Goal: Browse casually

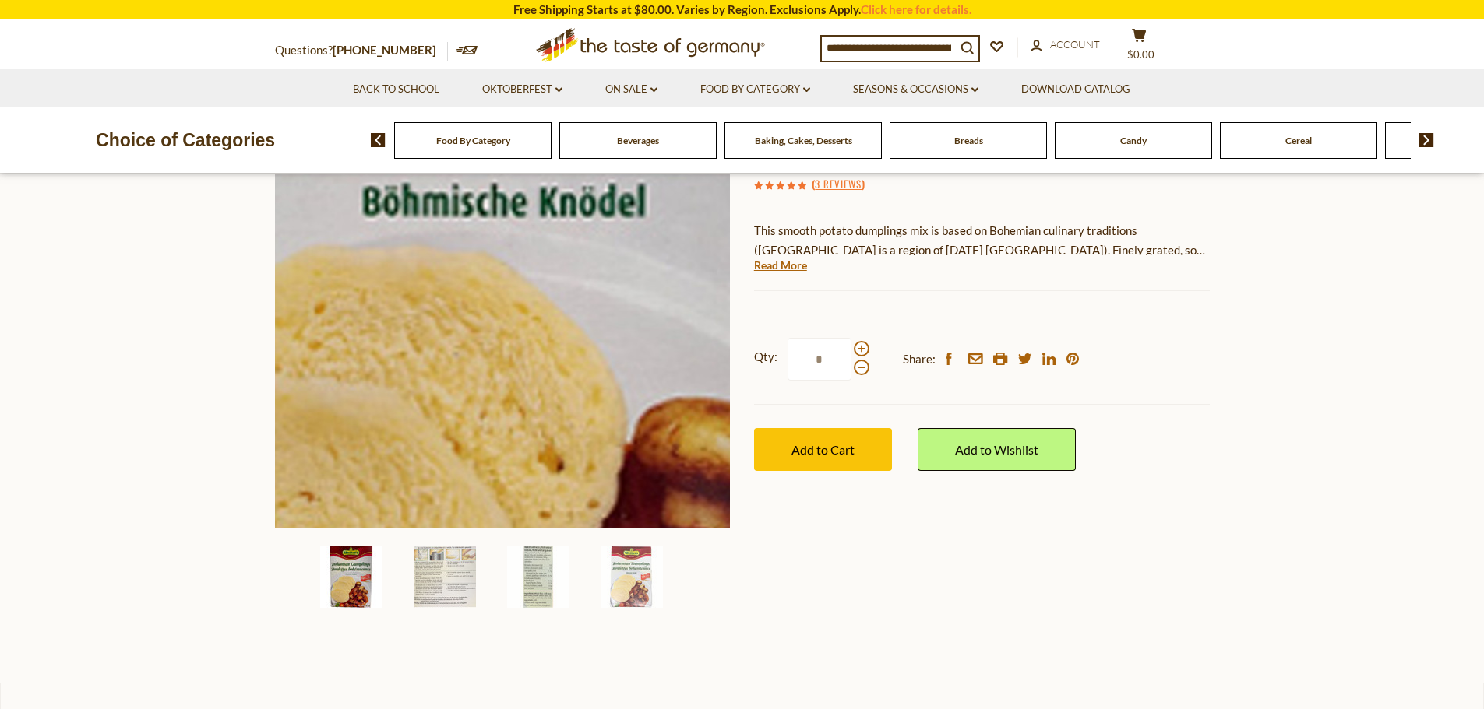
scroll to position [234, 0]
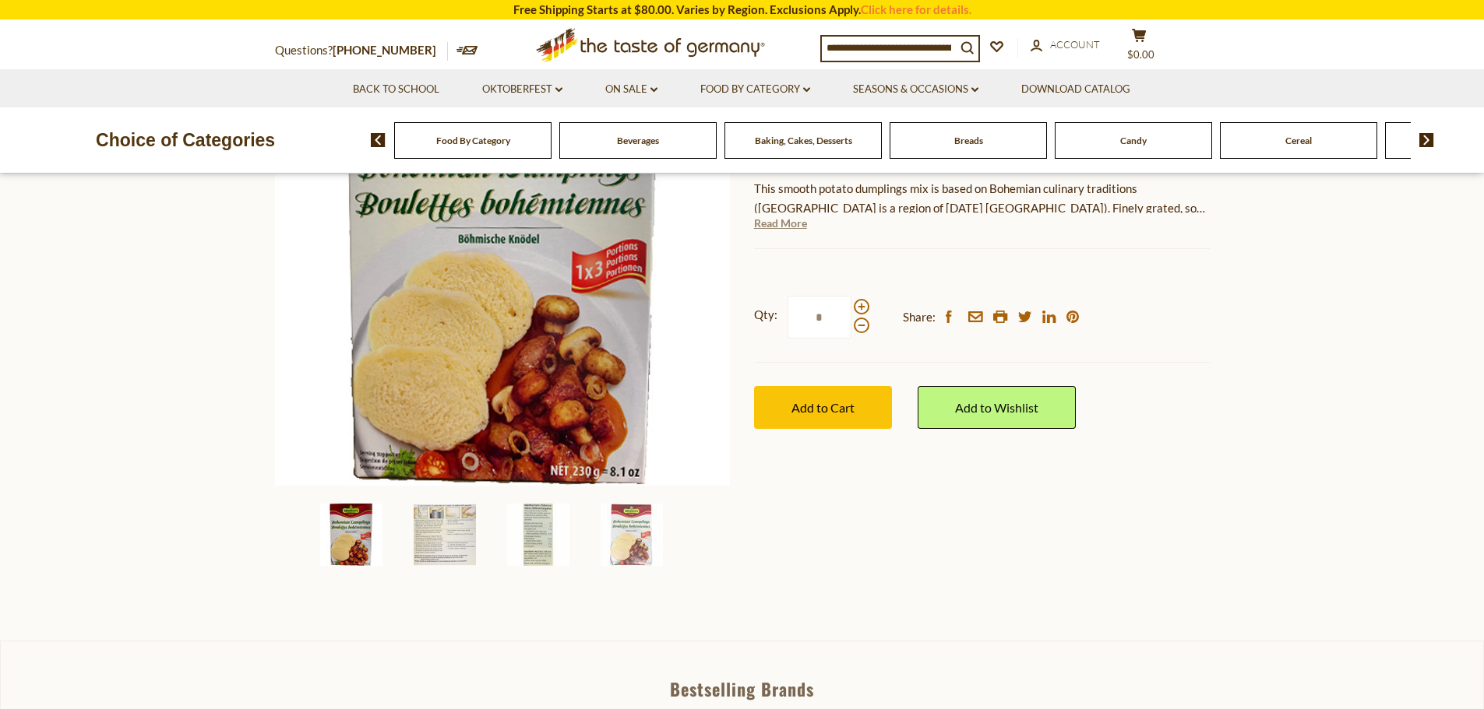
click at [788, 222] on link "Read More" at bounding box center [780, 224] width 53 height 16
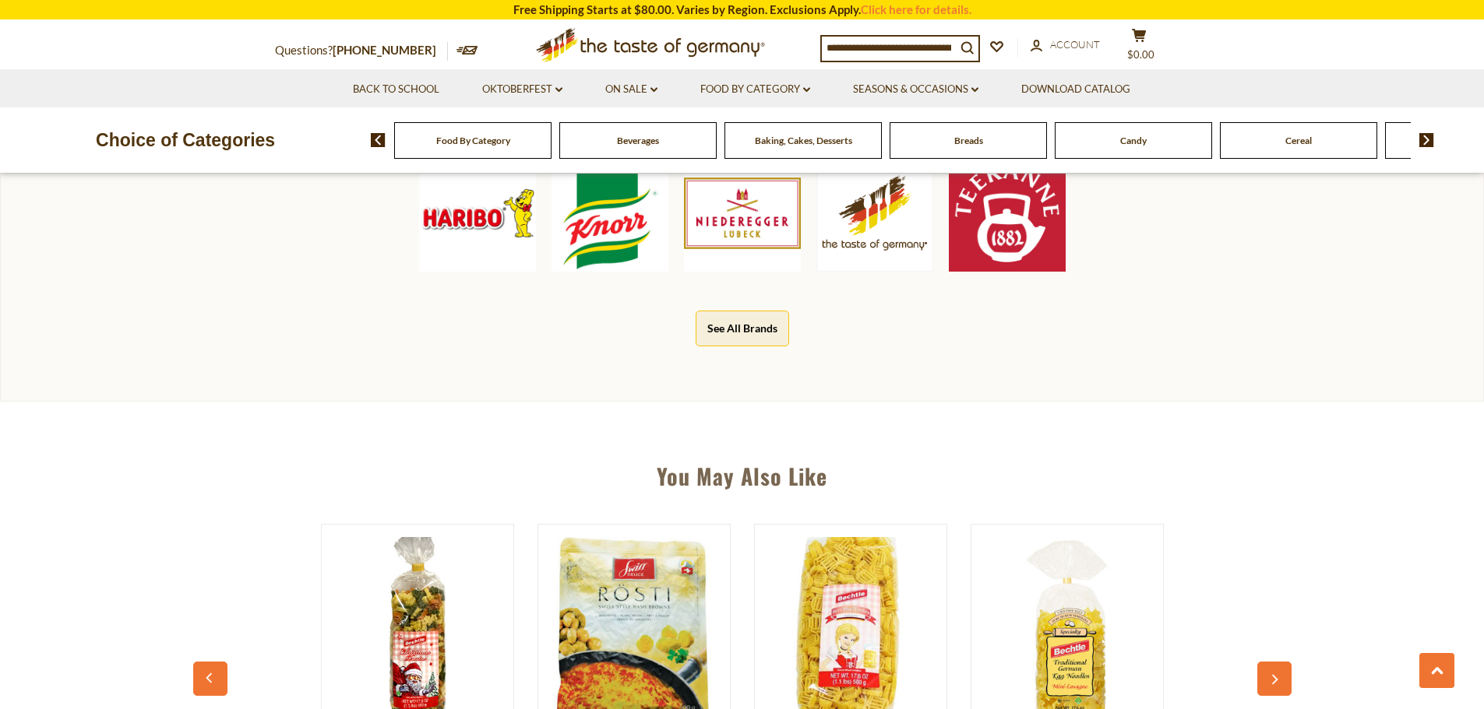
scroll to position [857, 0]
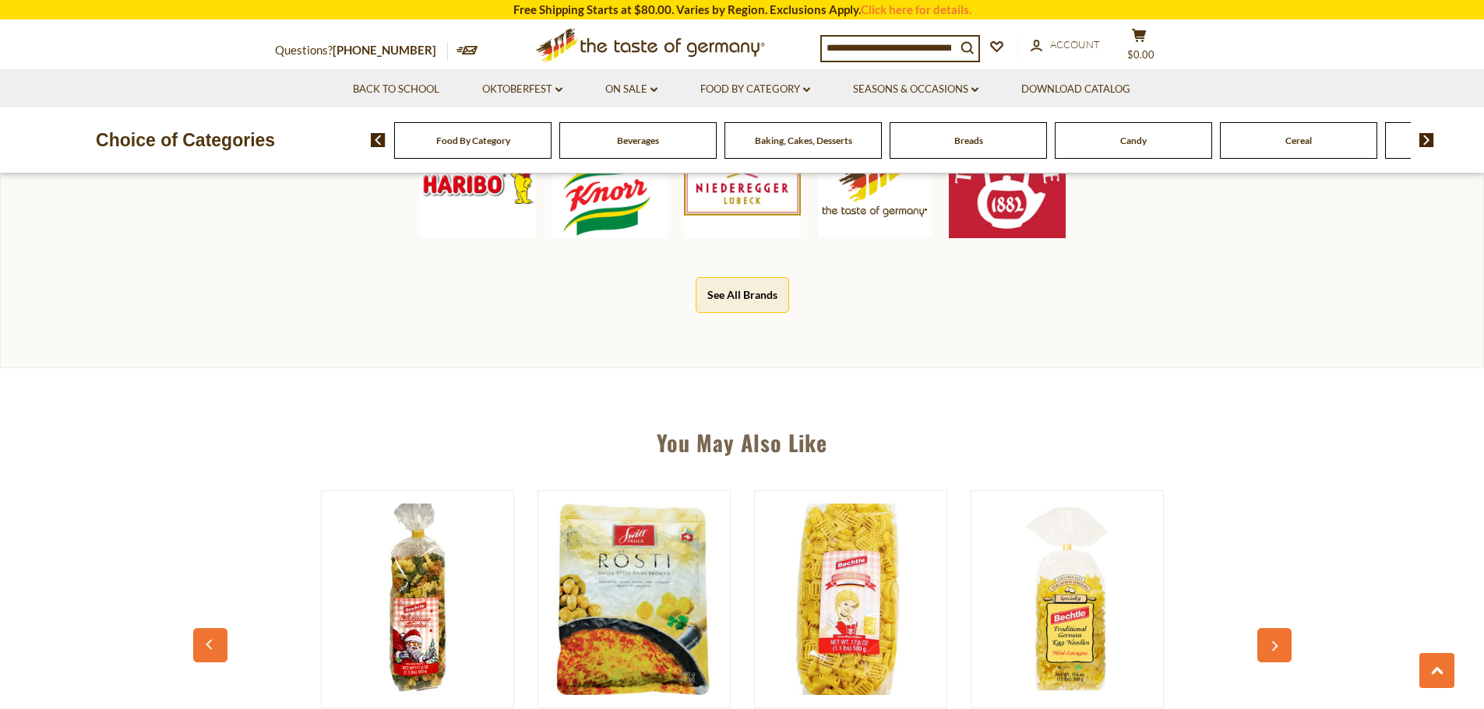
click at [742, 290] on button "See All Brands" at bounding box center [741, 294] width 93 height 35
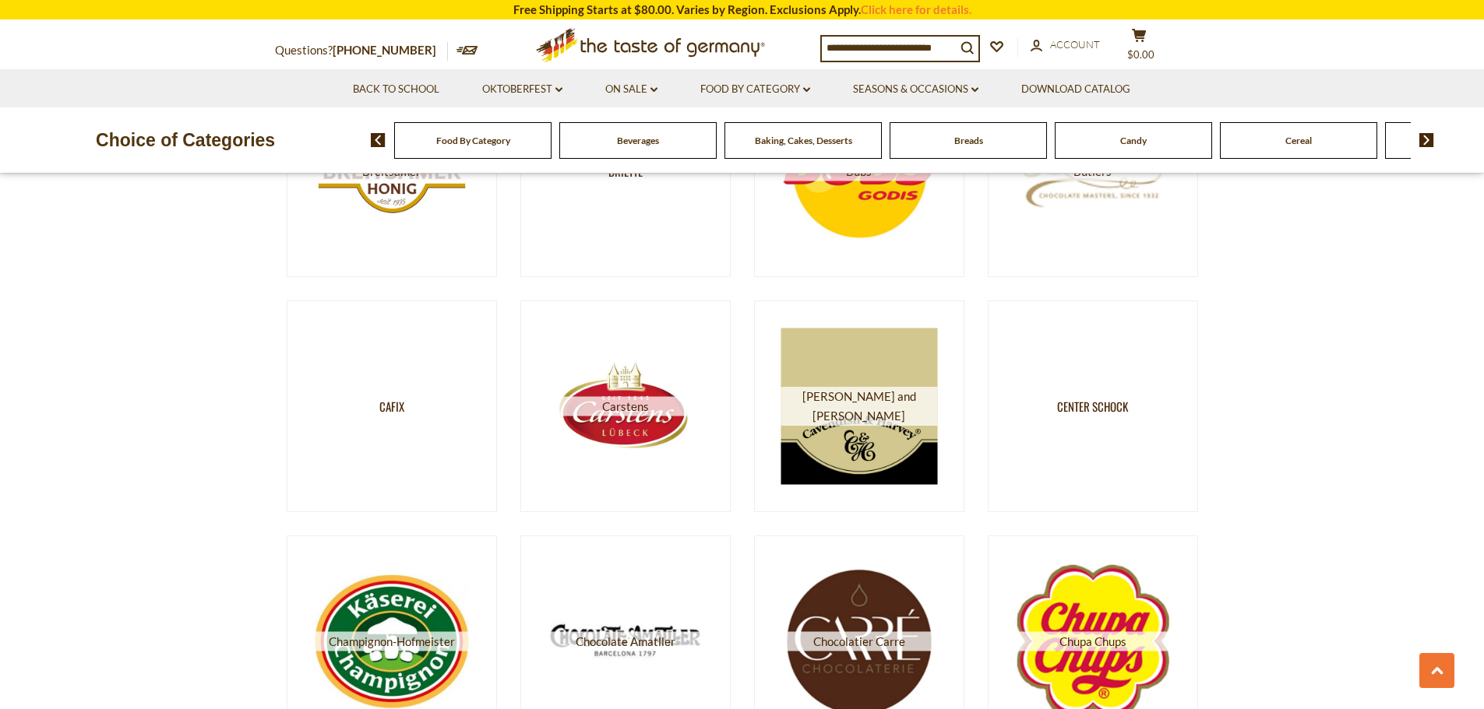
scroll to position [2726, 0]
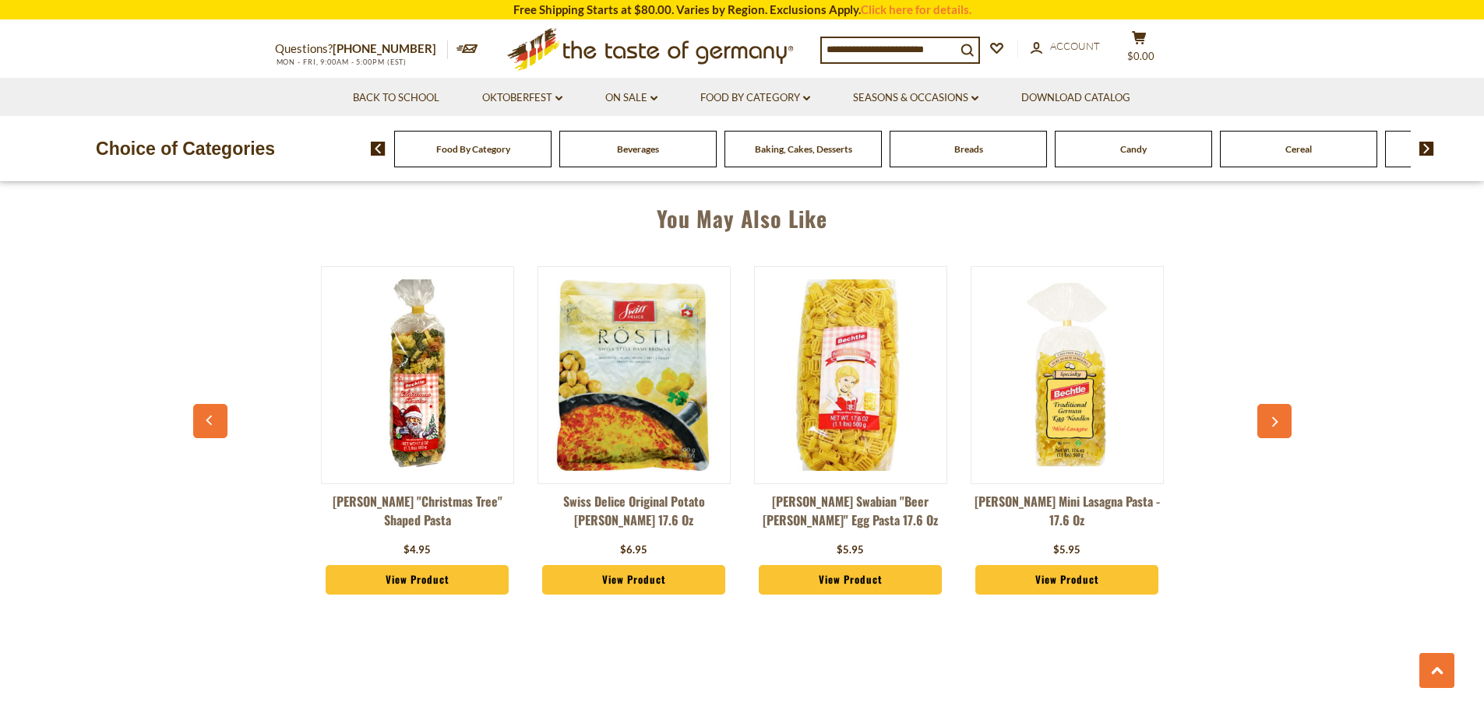
scroll to position [1168, 0]
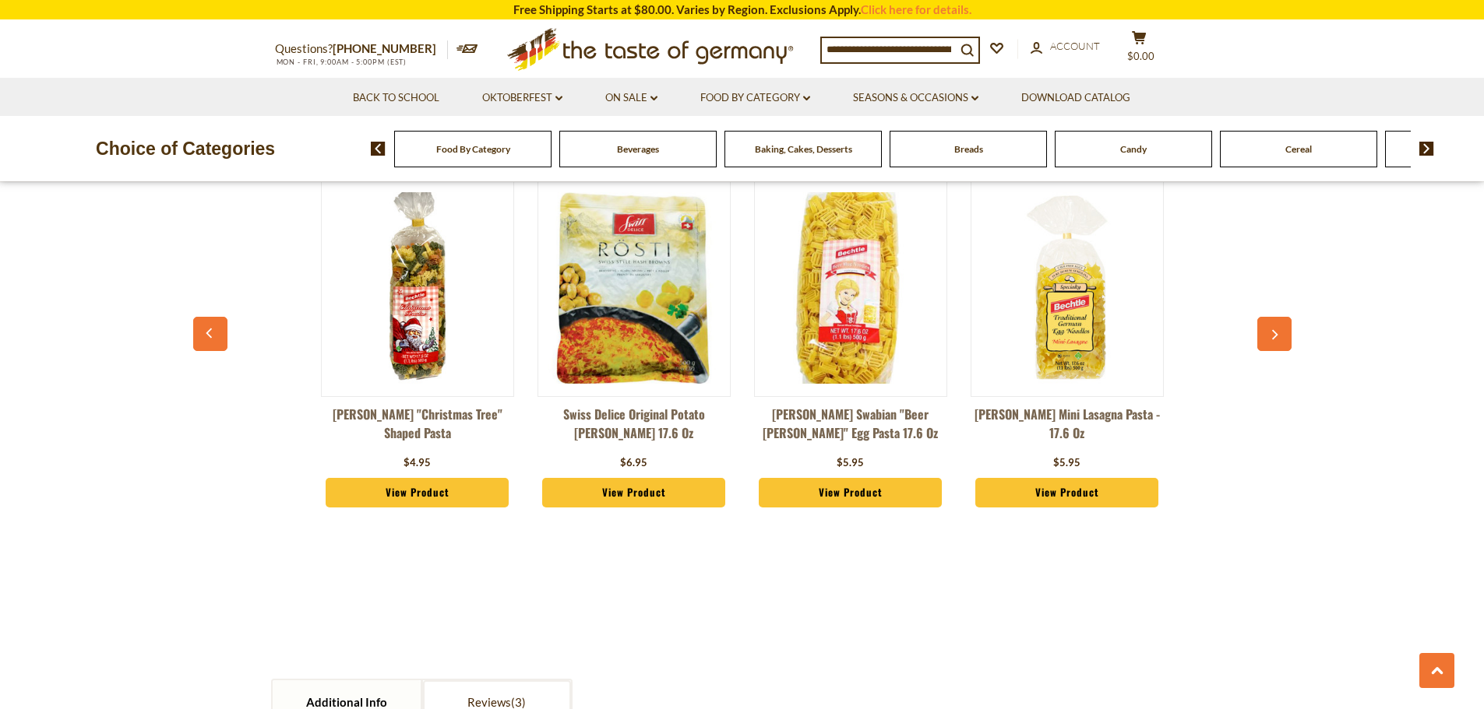
click at [1271, 332] on icon "button" at bounding box center [1274, 335] width 10 height 11
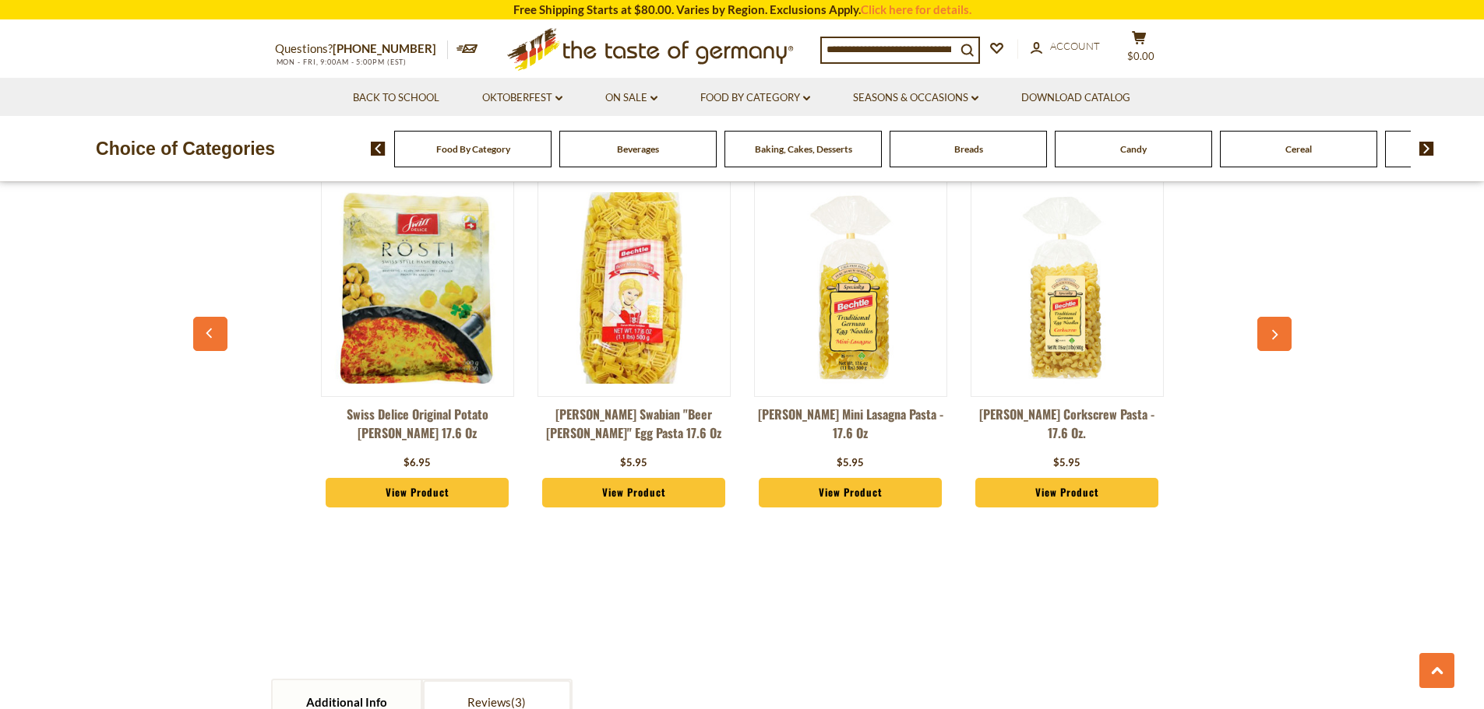
click at [1271, 332] on icon "button" at bounding box center [1274, 335] width 10 height 11
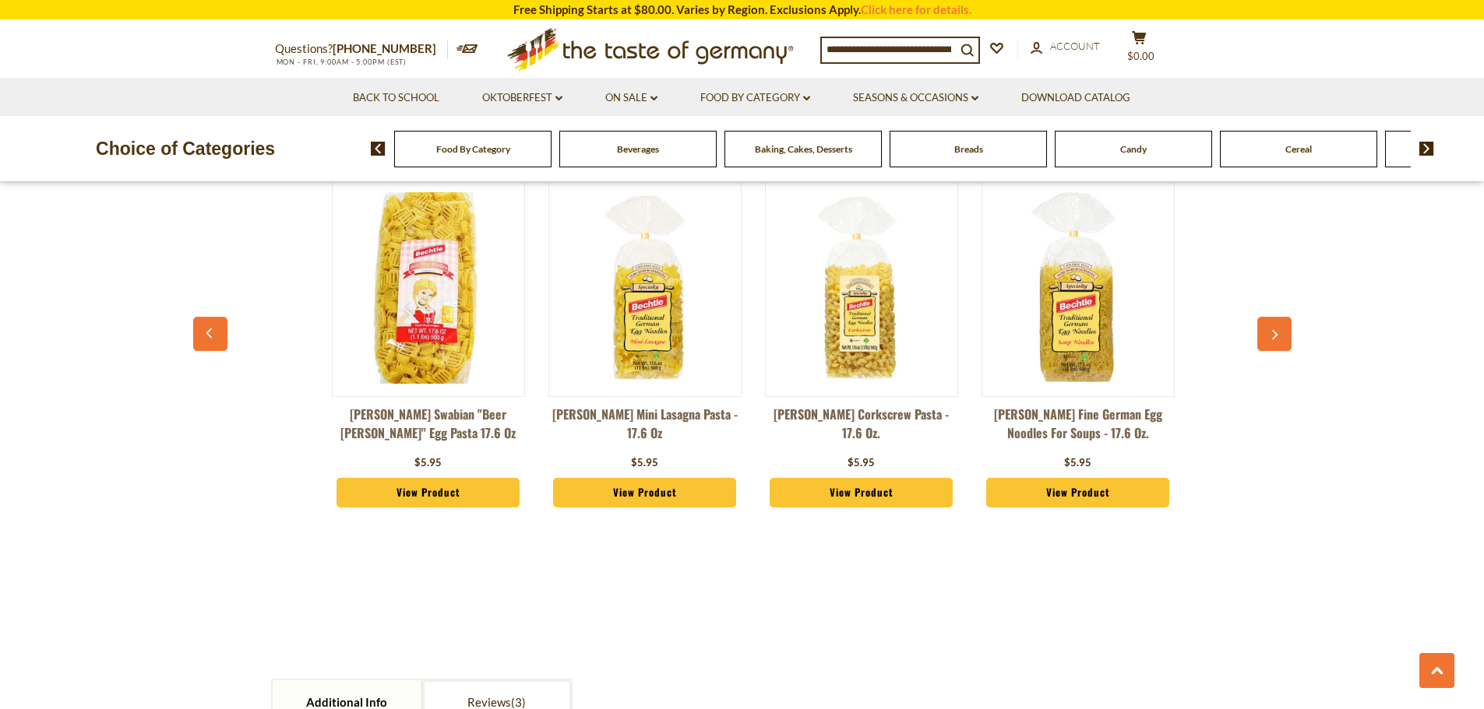
scroll to position [0, 433]
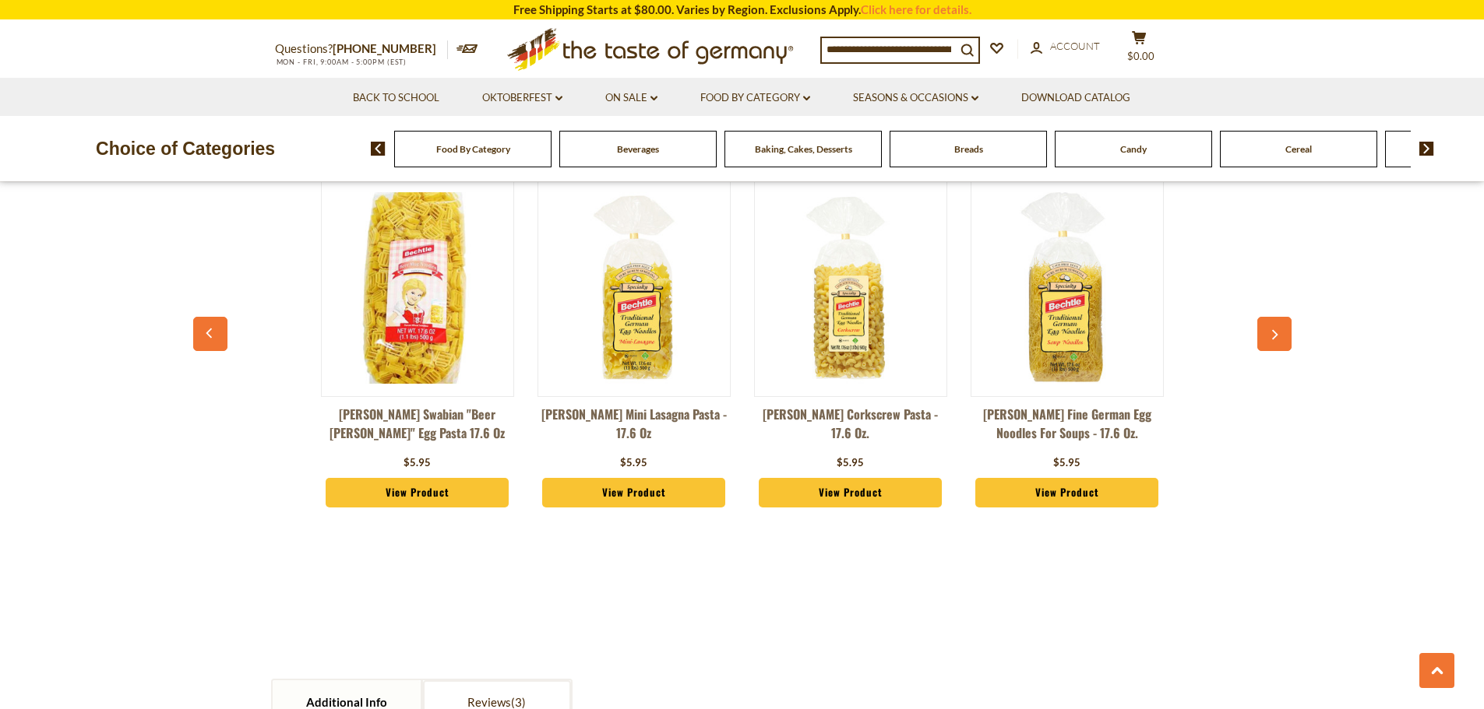
click at [1271, 332] on icon "button" at bounding box center [1274, 335] width 10 height 11
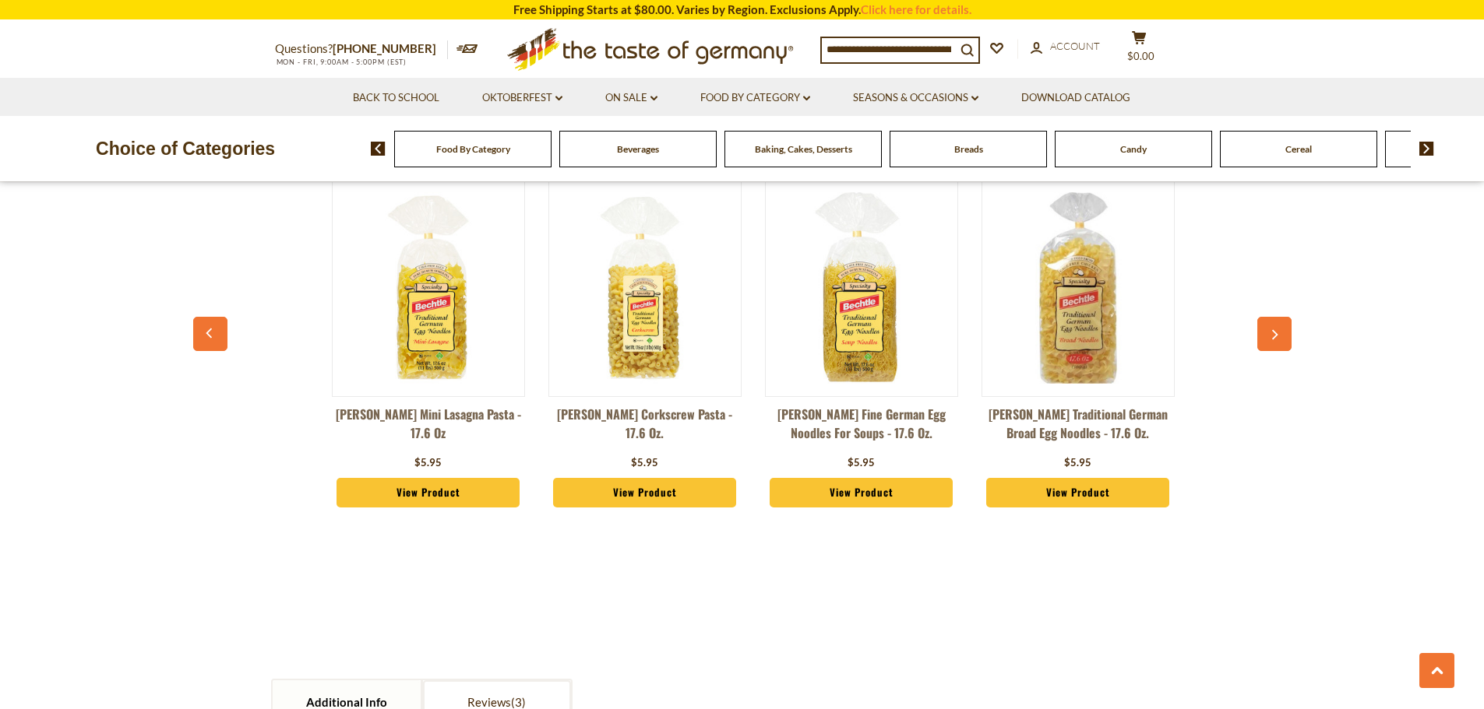
scroll to position [0, 650]
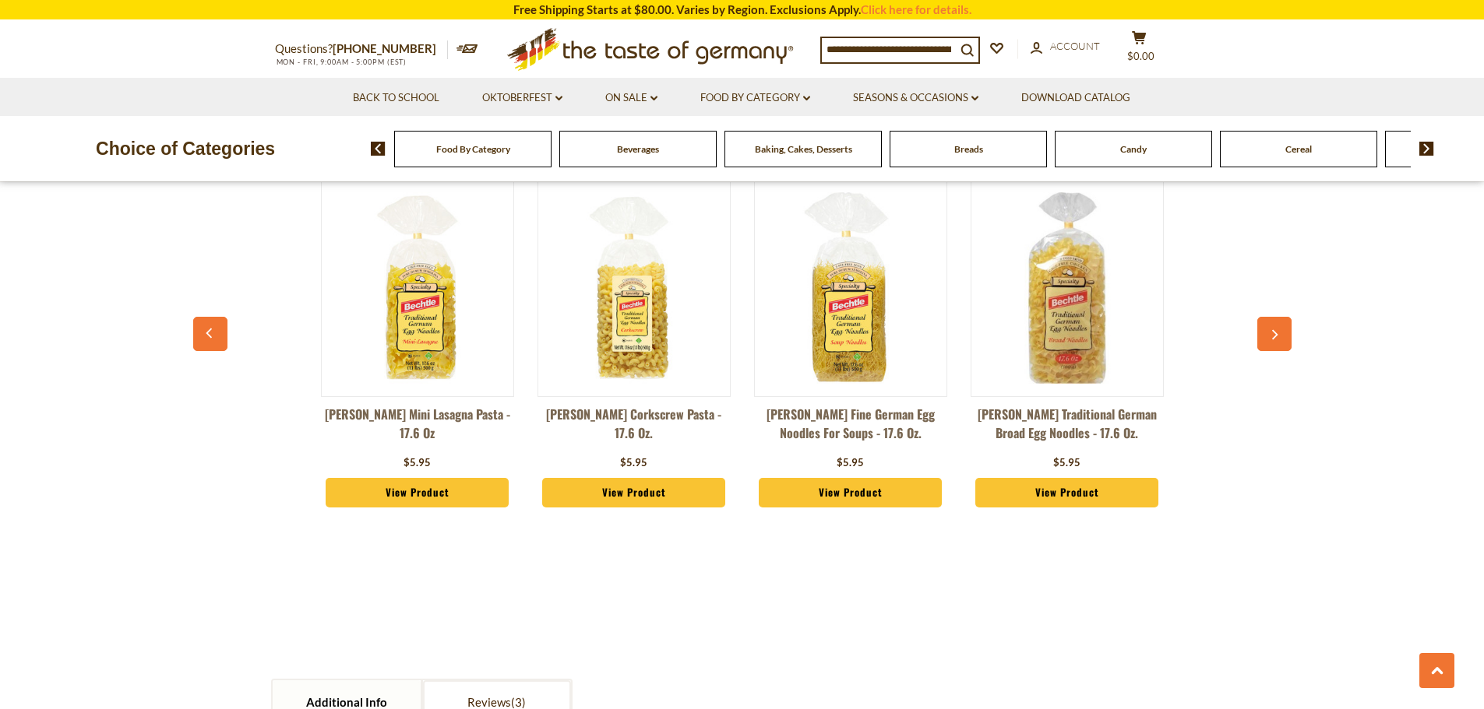
click at [1271, 332] on icon "button" at bounding box center [1274, 335] width 10 height 11
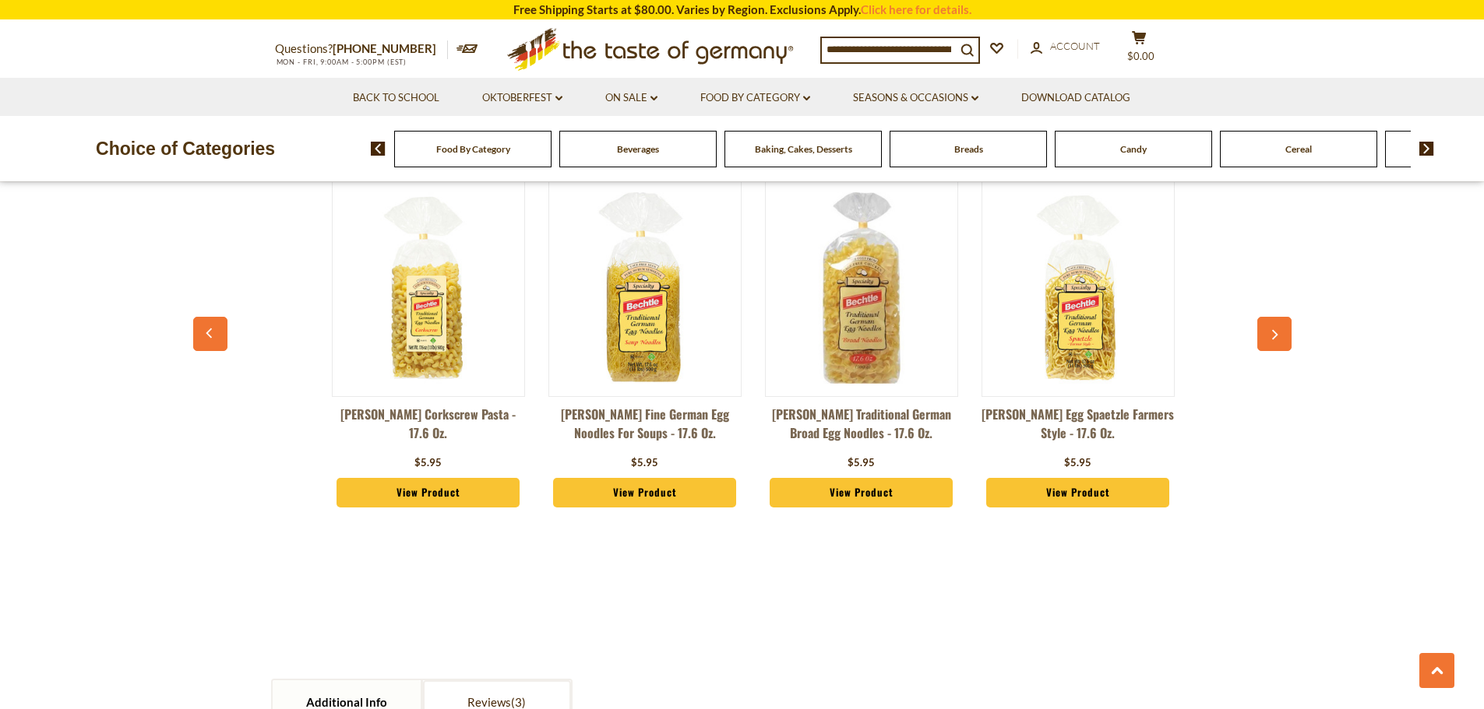
scroll to position [0, 866]
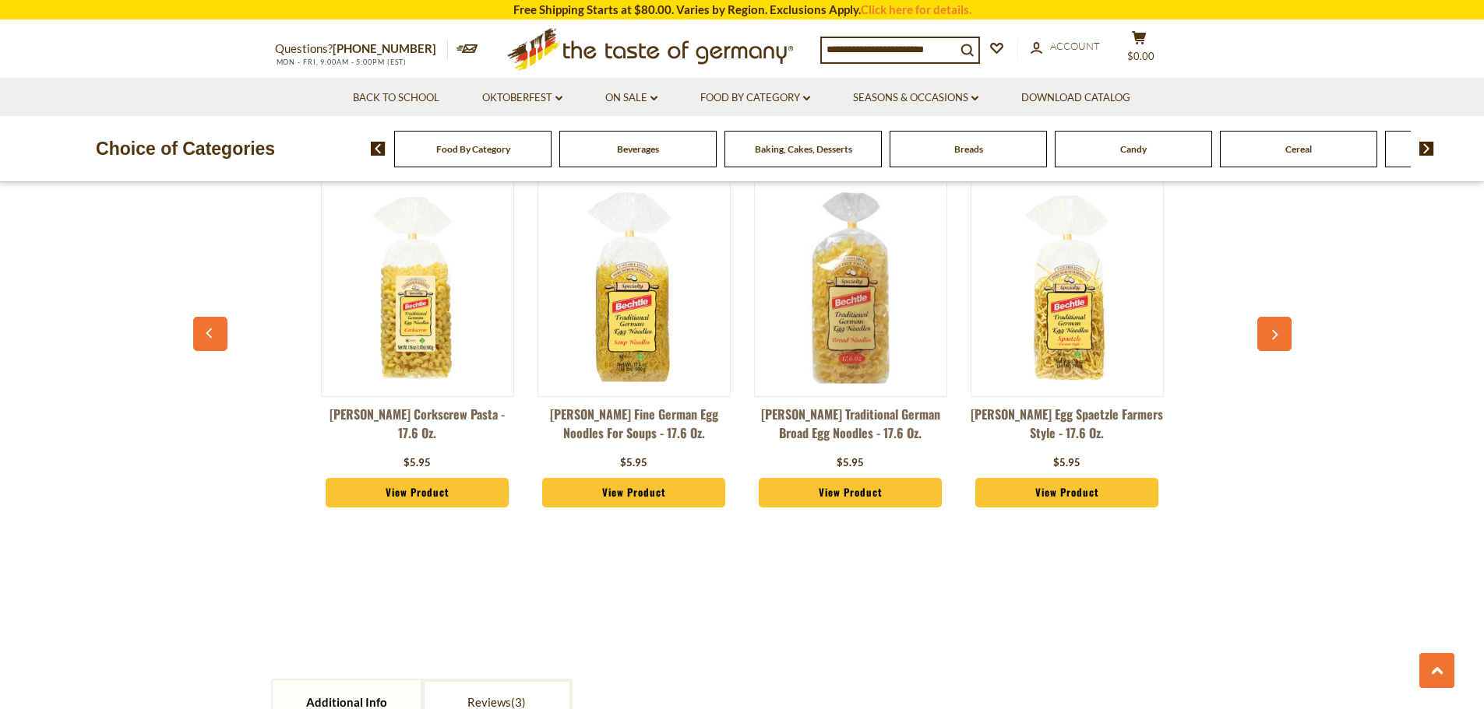
click at [1271, 332] on icon "button" at bounding box center [1274, 335] width 10 height 11
click at [1272, 332] on icon "button" at bounding box center [1274, 335] width 10 height 11
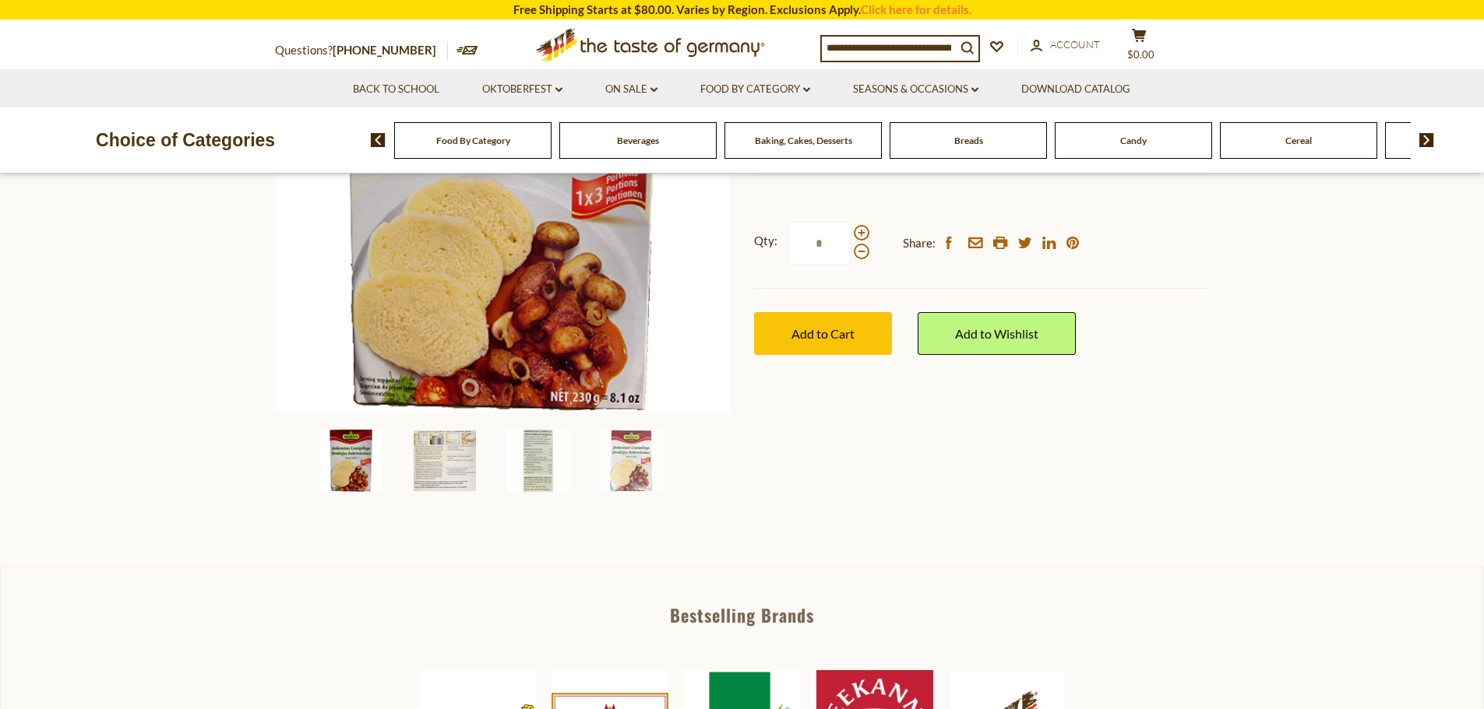
scroll to position [156, 0]
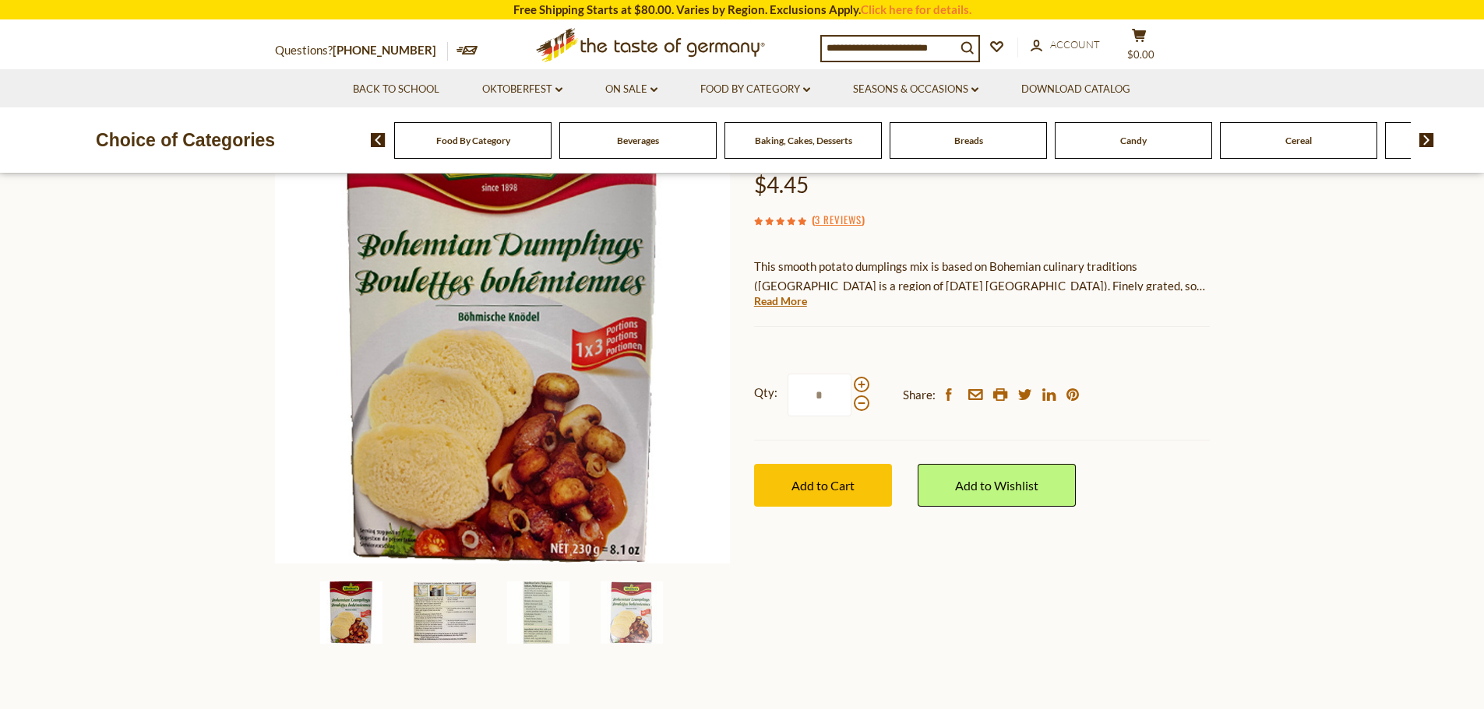
click at [446, 604] on img at bounding box center [445, 613] width 62 height 62
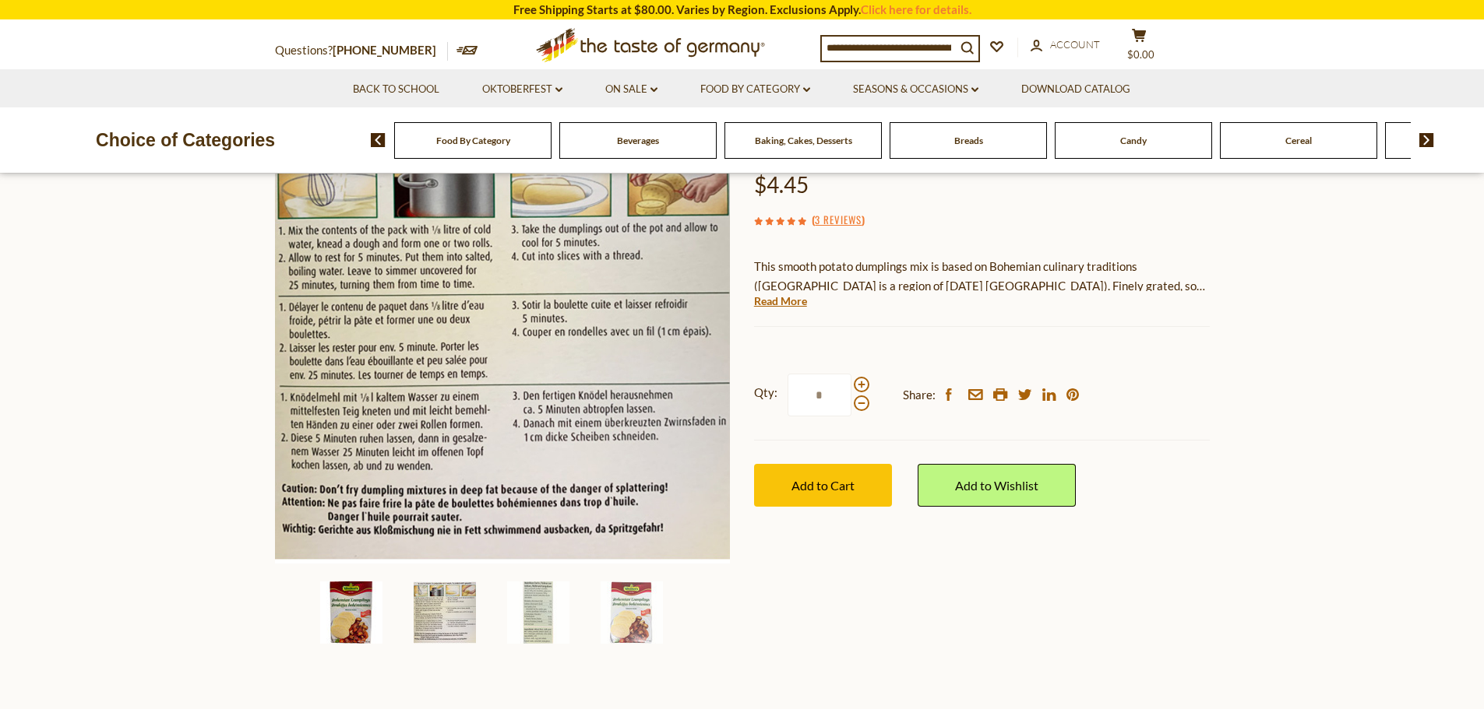
click at [356, 608] on img at bounding box center [351, 613] width 62 height 62
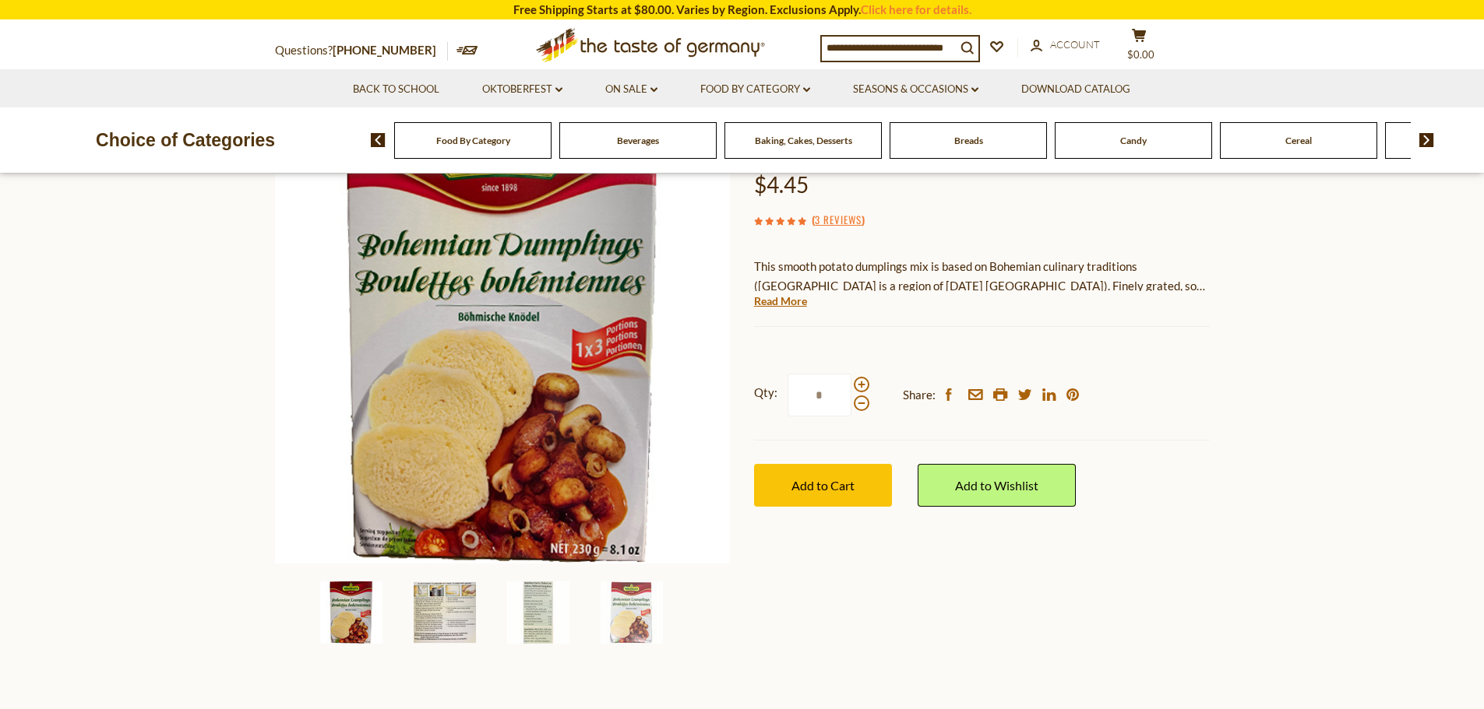
click at [441, 611] on img at bounding box center [445, 613] width 62 height 62
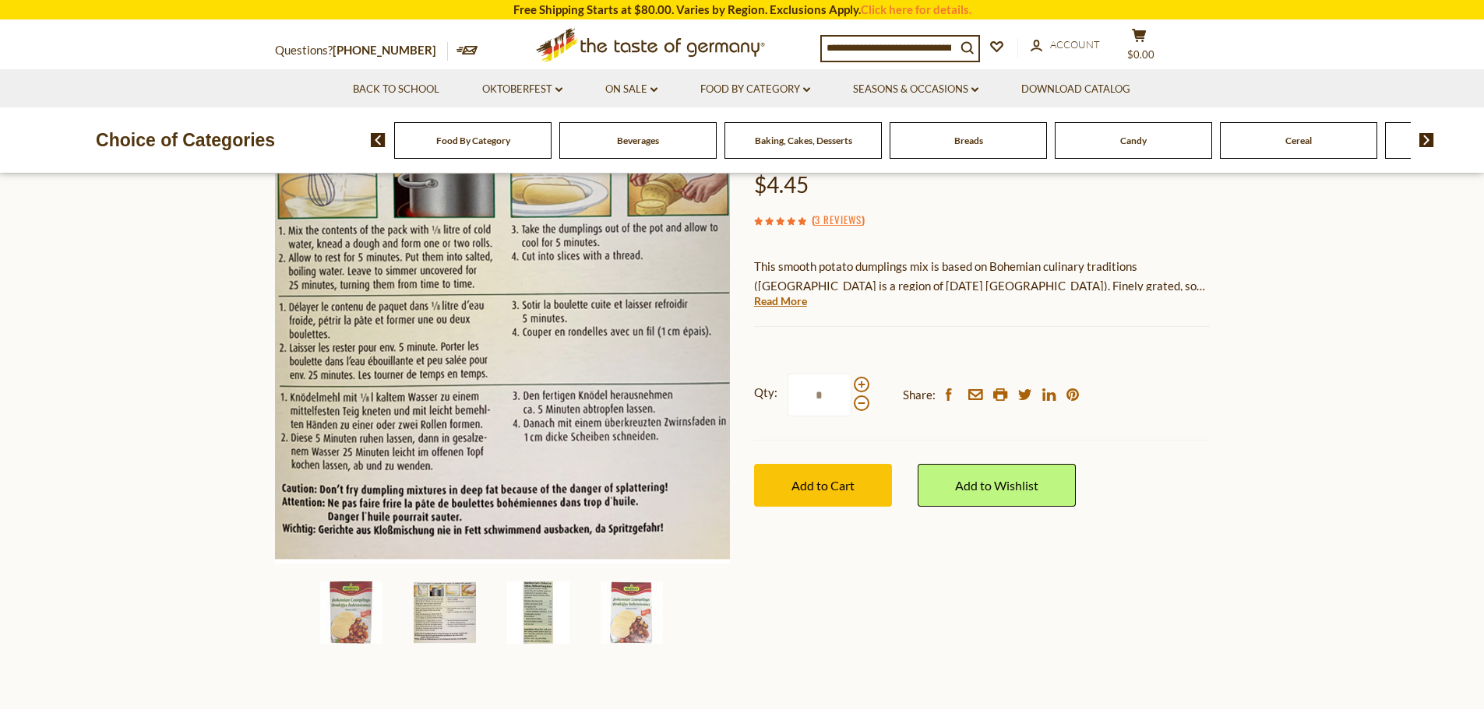
click at [526, 599] on img at bounding box center [538, 613] width 62 height 62
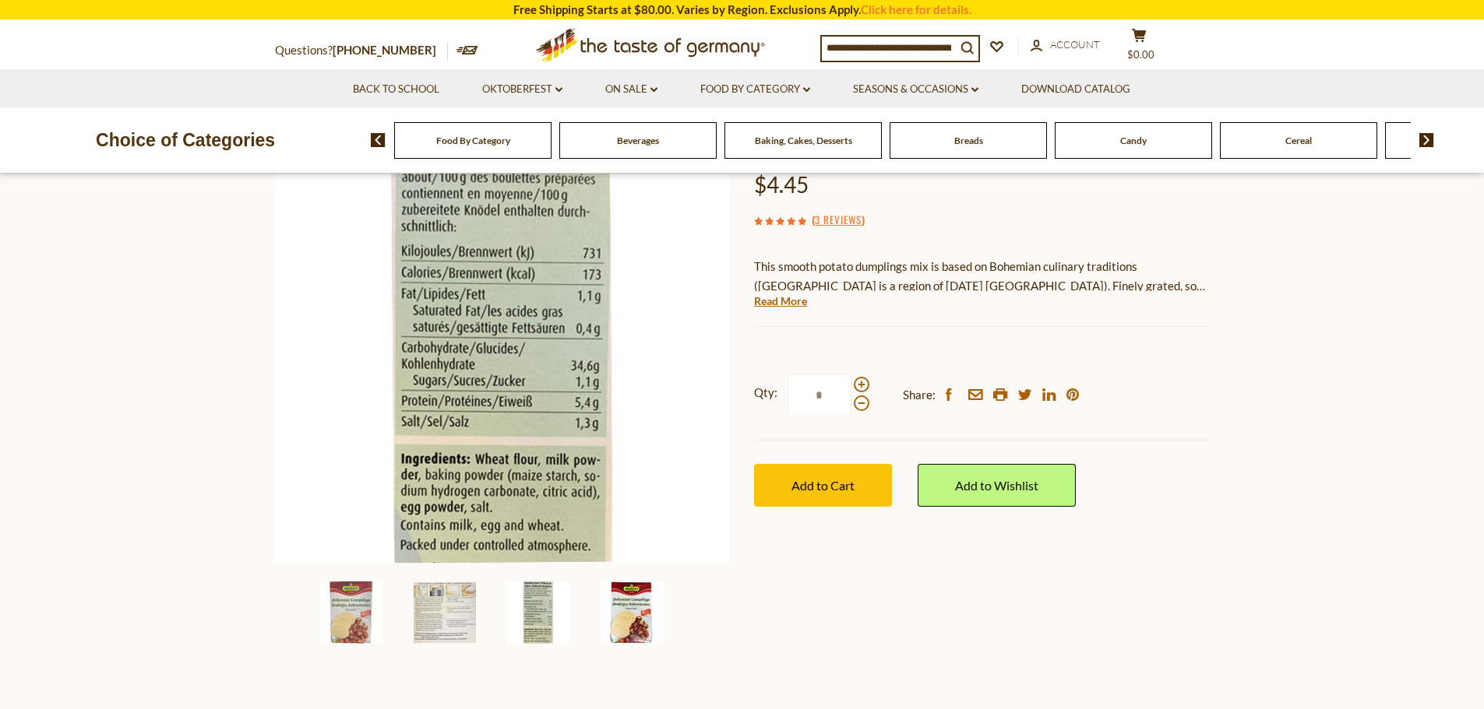
click at [643, 596] on img at bounding box center [631, 613] width 62 height 62
